Goal: Task Accomplishment & Management: Use online tool/utility

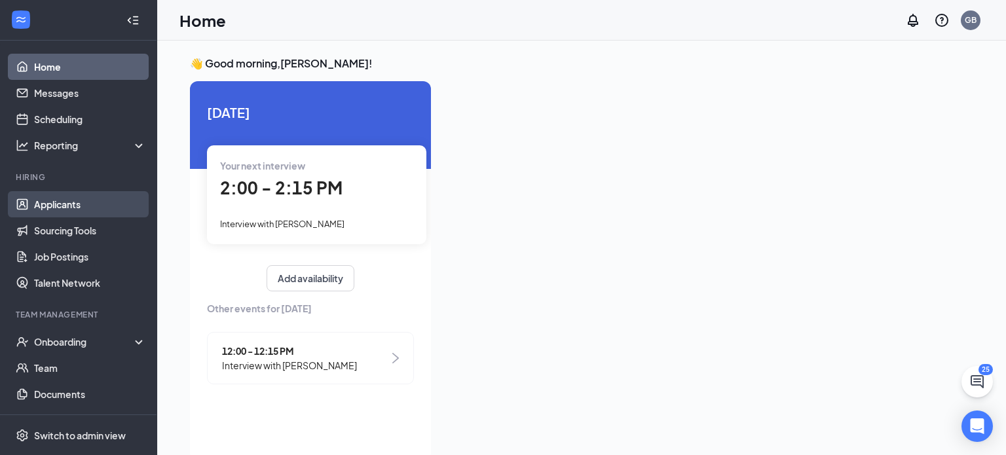
click at [64, 199] on link "Applicants" at bounding box center [90, 204] width 112 height 26
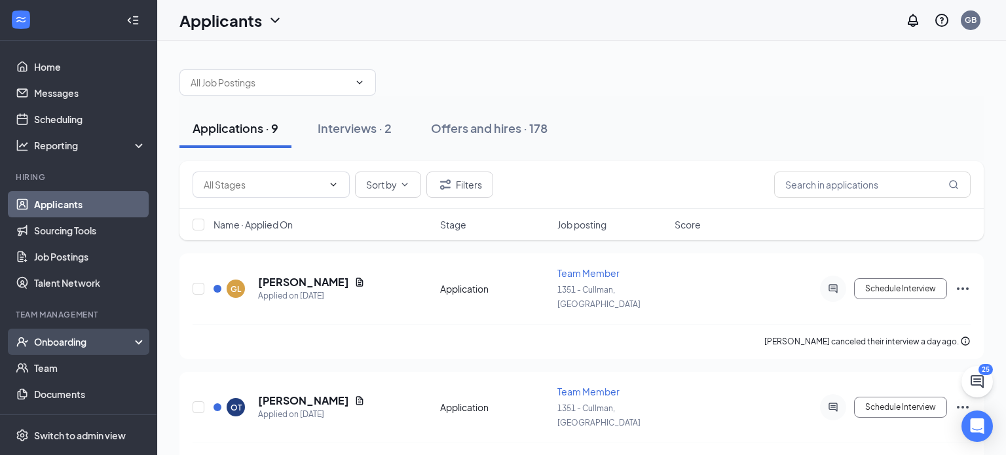
click at [66, 344] on div "Onboarding" at bounding box center [84, 341] width 101 height 13
click at [61, 358] on link "Overview" at bounding box center [90, 368] width 112 height 26
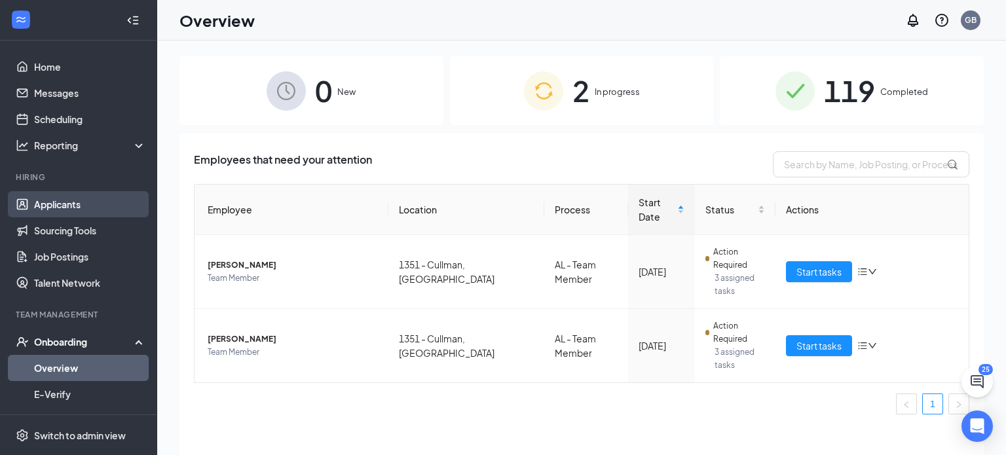
click at [97, 202] on link "Applicants" at bounding box center [90, 204] width 112 height 26
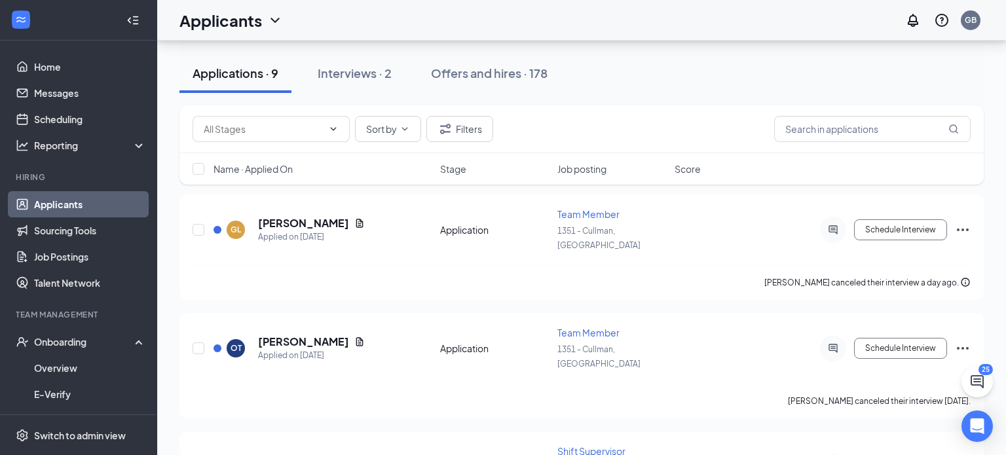
scroll to position [58, 0]
click at [903, 224] on button "Schedule Interview" at bounding box center [900, 231] width 93 height 21
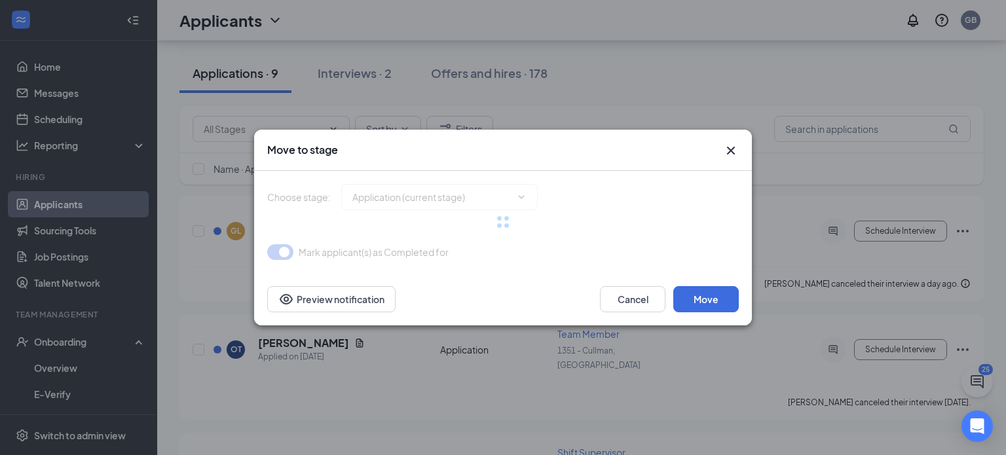
type input "Interview (next stage)"
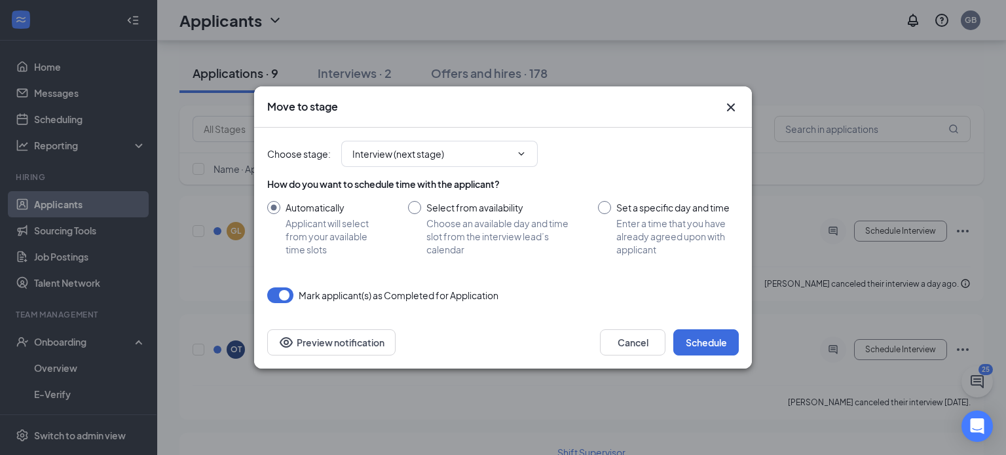
click at [461, 225] on input "Select from availability Choose an available day and time slot from the intervi…" at bounding box center [490, 228] width 164 height 55
radio input "true"
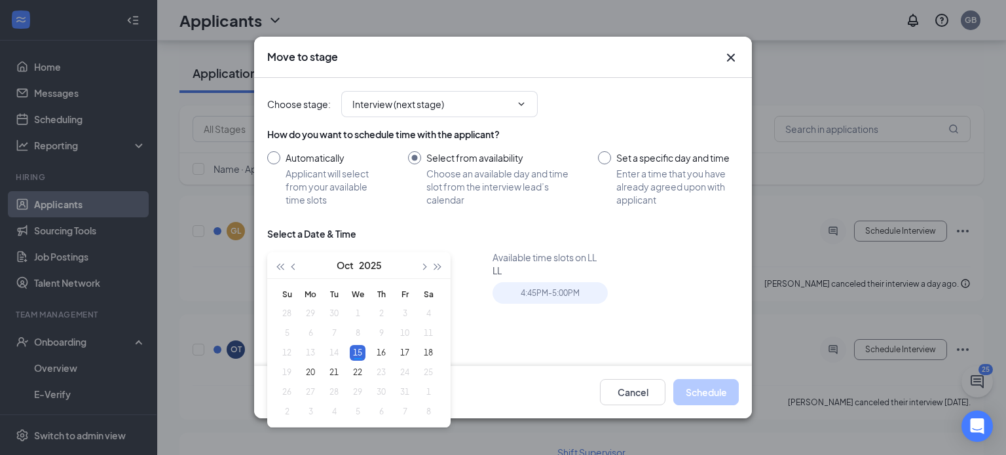
click at [303, 160] on input "Automatically Applicant will select from your available time slots" at bounding box center [324, 178] width 115 height 55
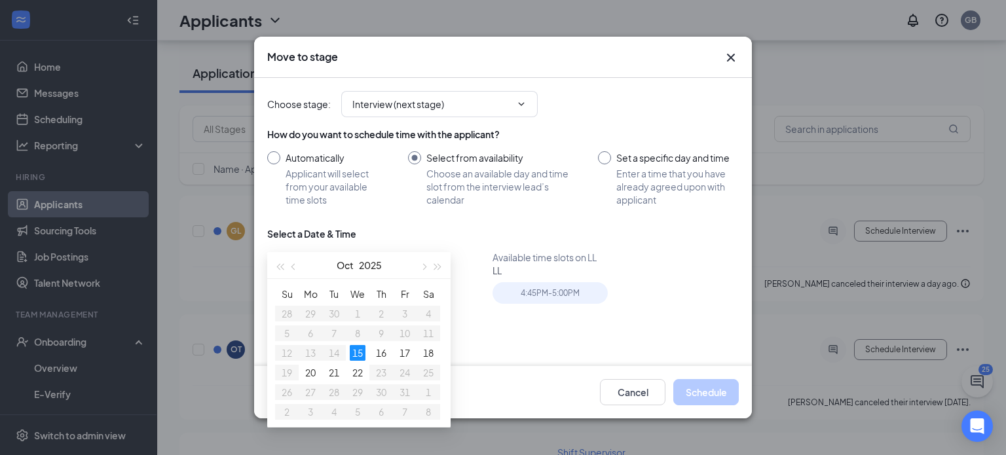
radio input "true"
radio input "false"
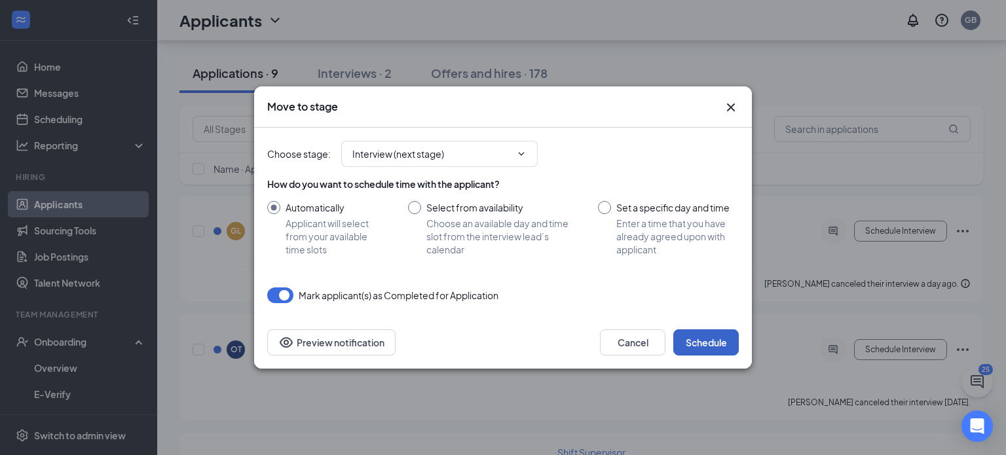
click at [718, 345] on button "Schedule" at bounding box center [707, 343] width 66 height 26
